Goal: Information Seeking & Learning: Check status

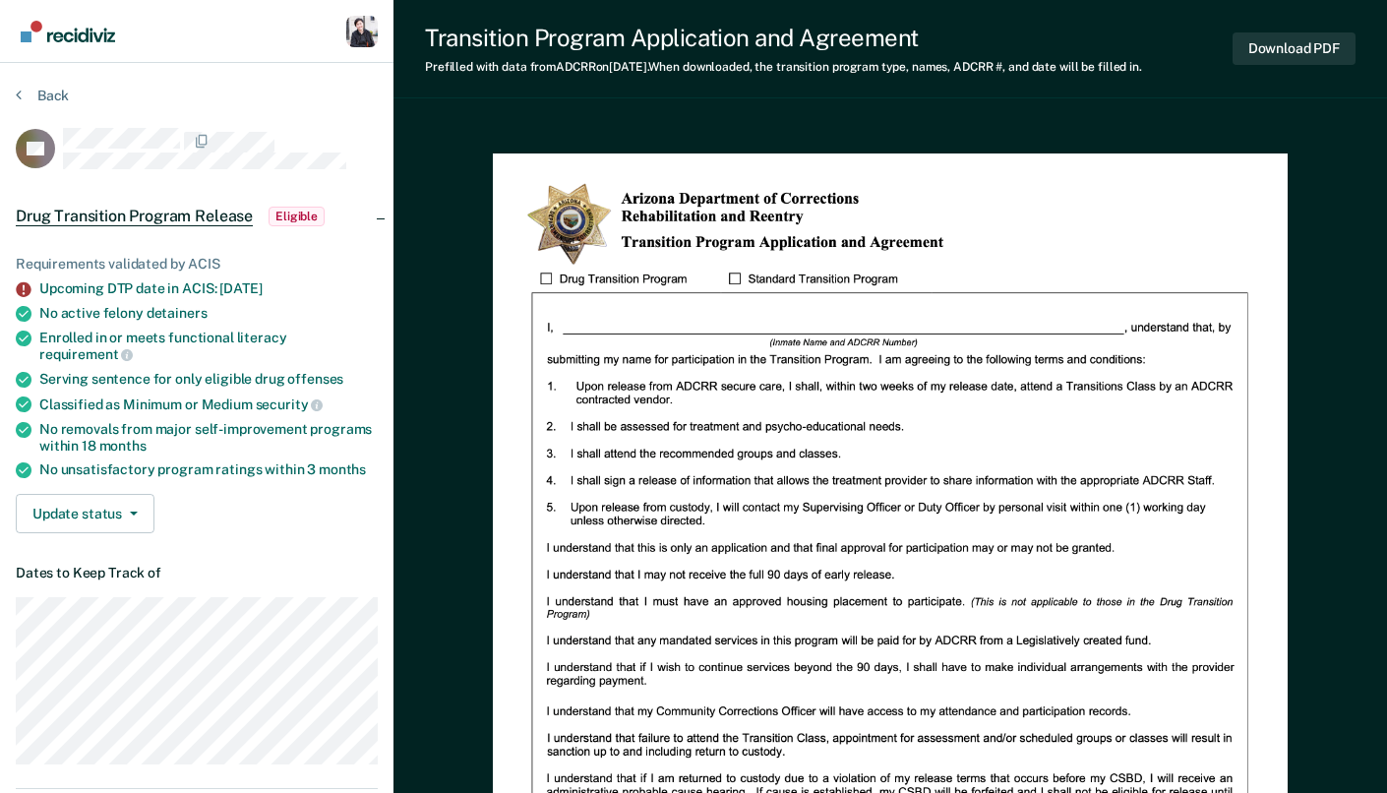
click at [292, 461] on div "No unsatisfactory program ratings [DATE]" at bounding box center [208, 469] width 338 height 17
click at [236, 448] on div "No removals from major self-improvement programs [DATE]" at bounding box center [208, 437] width 338 height 33
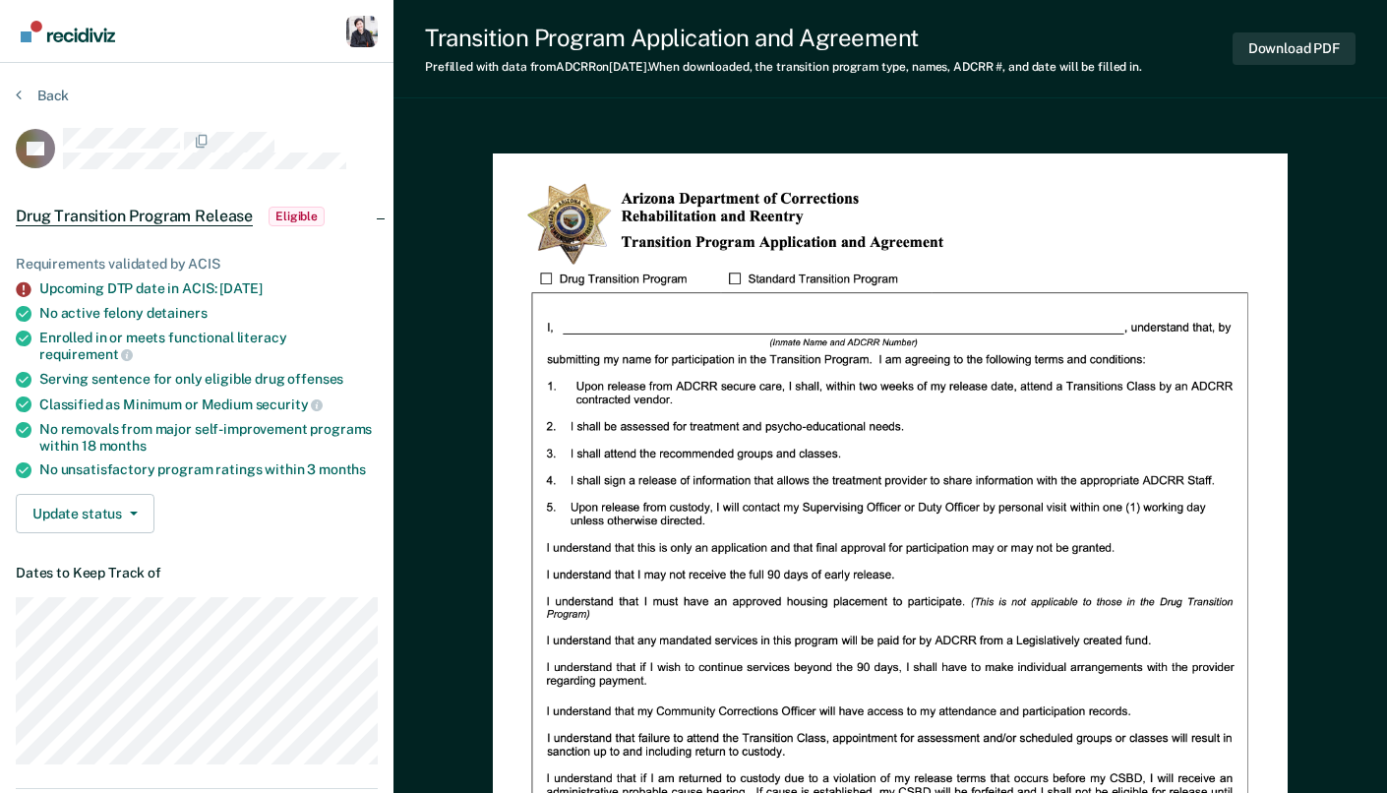
click at [236, 448] on div "No removals from major self-improvement programs [DATE]" at bounding box center [208, 437] width 338 height 33
click at [242, 403] on div "Classified as Minimum or Medium security" at bounding box center [208, 404] width 338 height 18
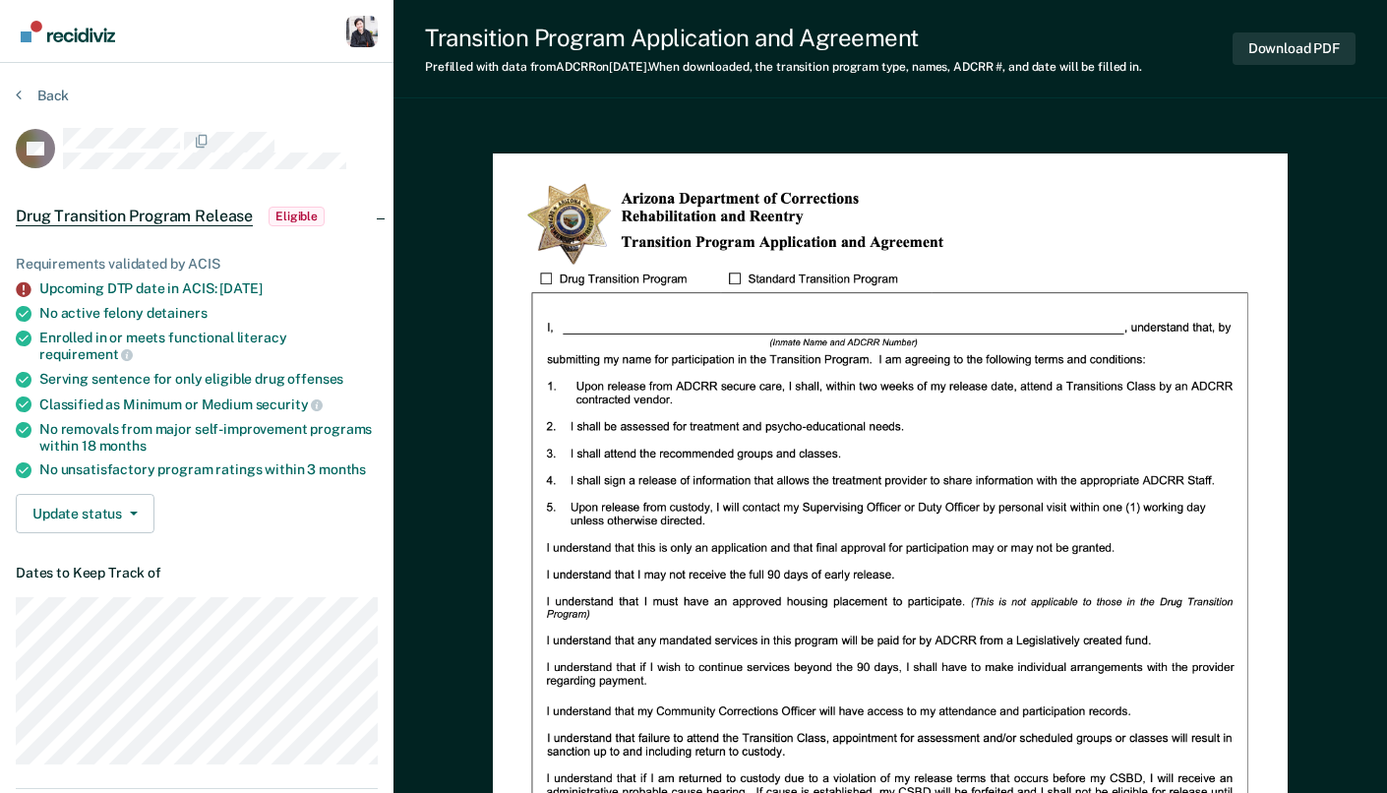
click at [209, 309] on div "No active felony detainers" at bounding box center [208, 313] width 338 height 17
click at [353, 316] on div "No active felony detainers" at bounding box center [208, 313] width 338 height 17
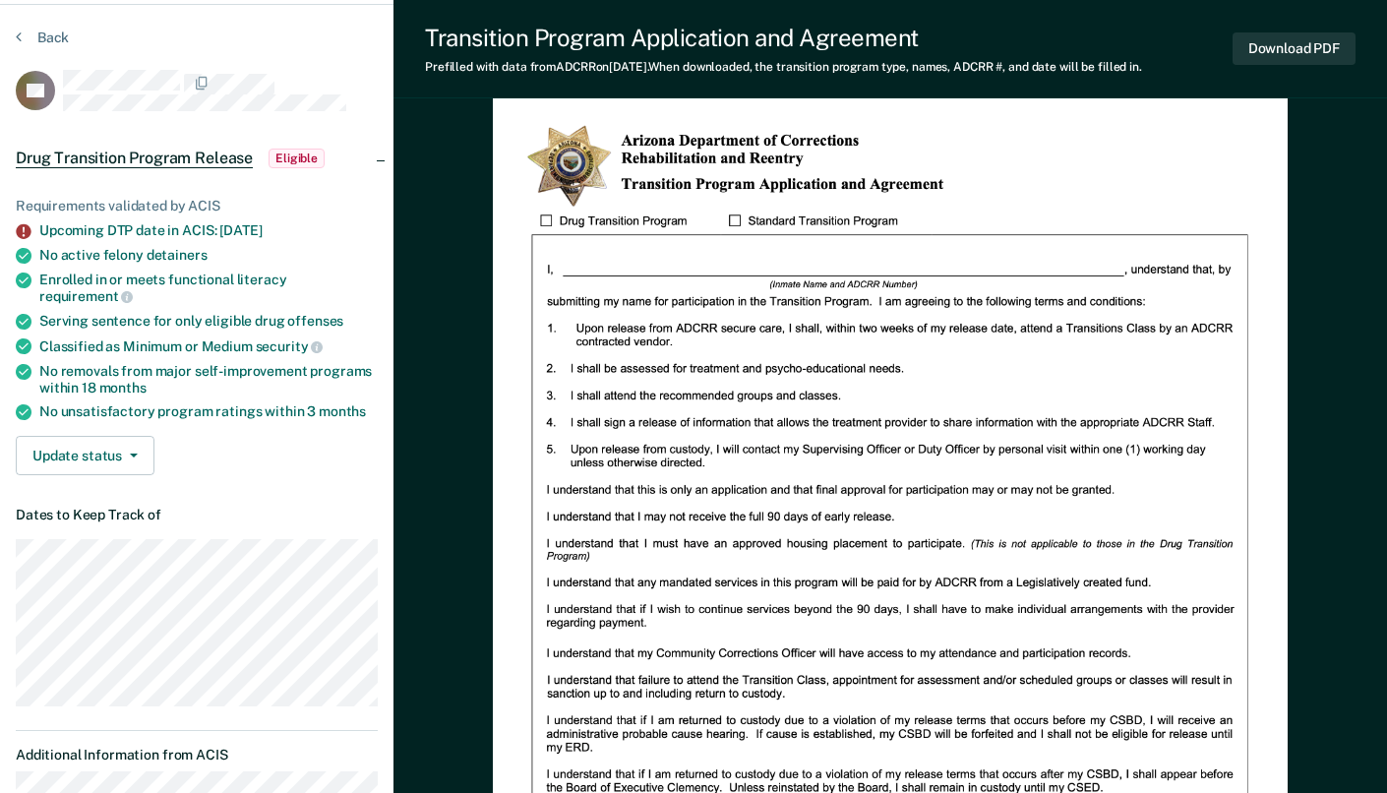
scroll to position [45, 0]
